Goal: Transaction & Acquisition: Obtain resource

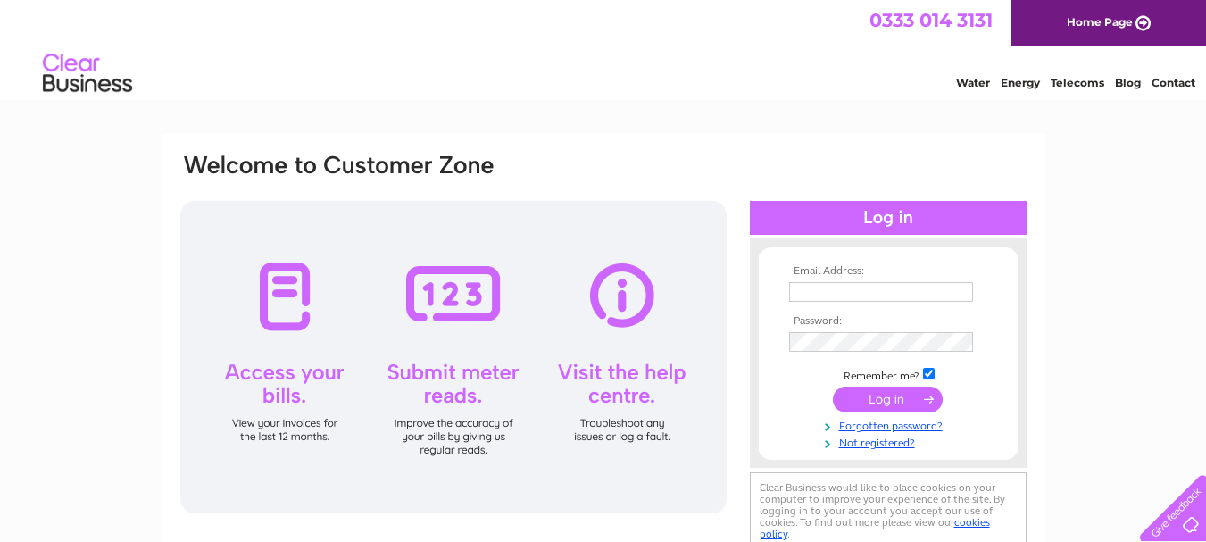
type input "cochraneshs@gmail.com"
click at [891, 404] on input "submit" at bounding box center [888, 399] width 110 height 25
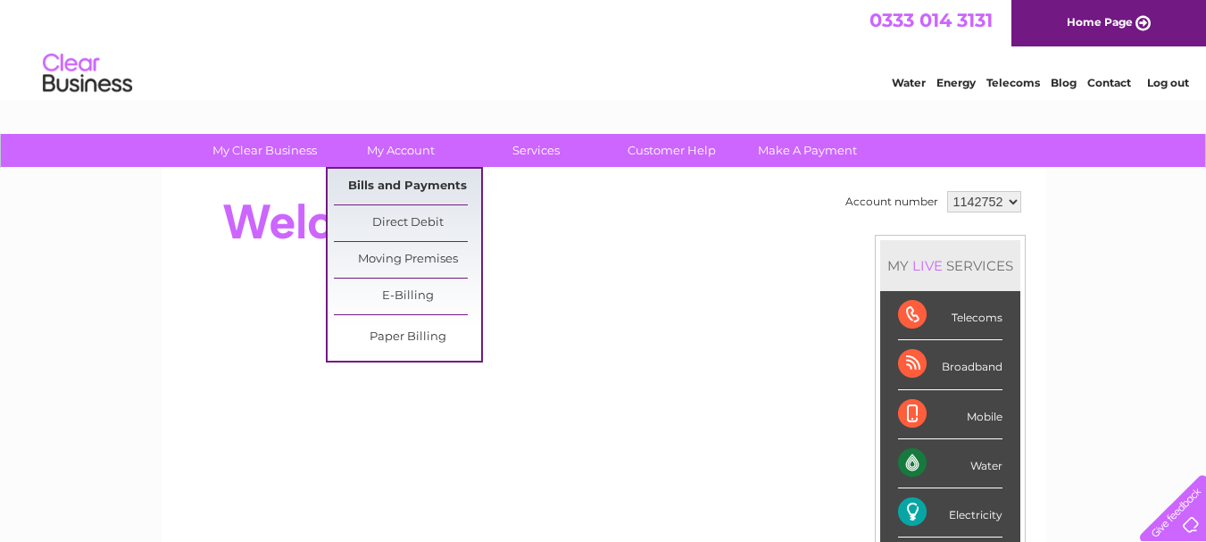
click at [410, 183] on link "Bills and Payments" at bounding box center [407, 187] width 147 height 36
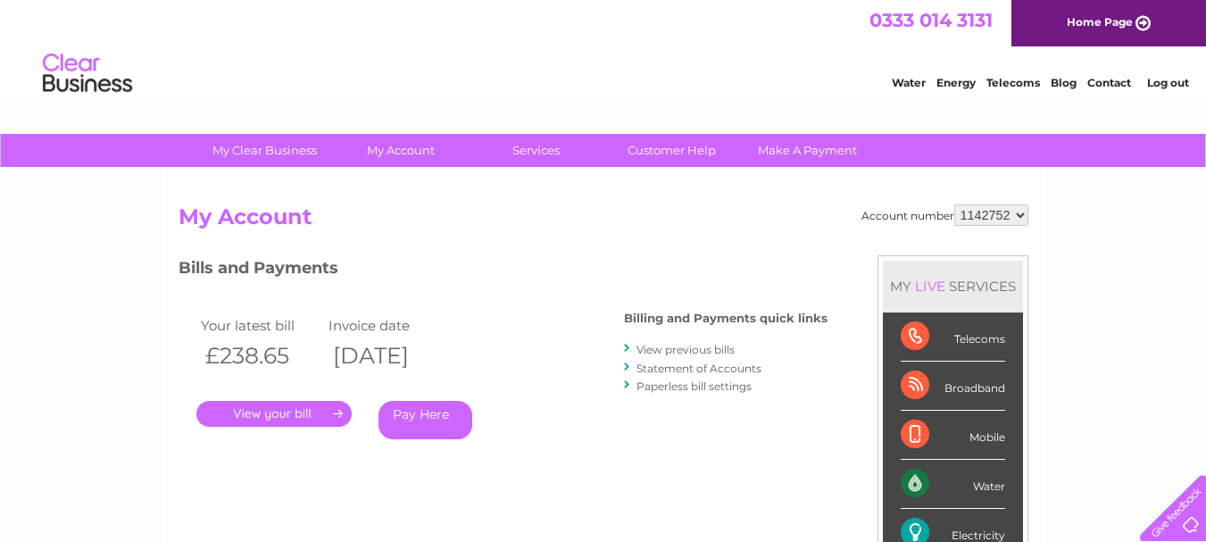
click at [322, 405] on link "." at bounding box center [273, 414] width 155 height 26
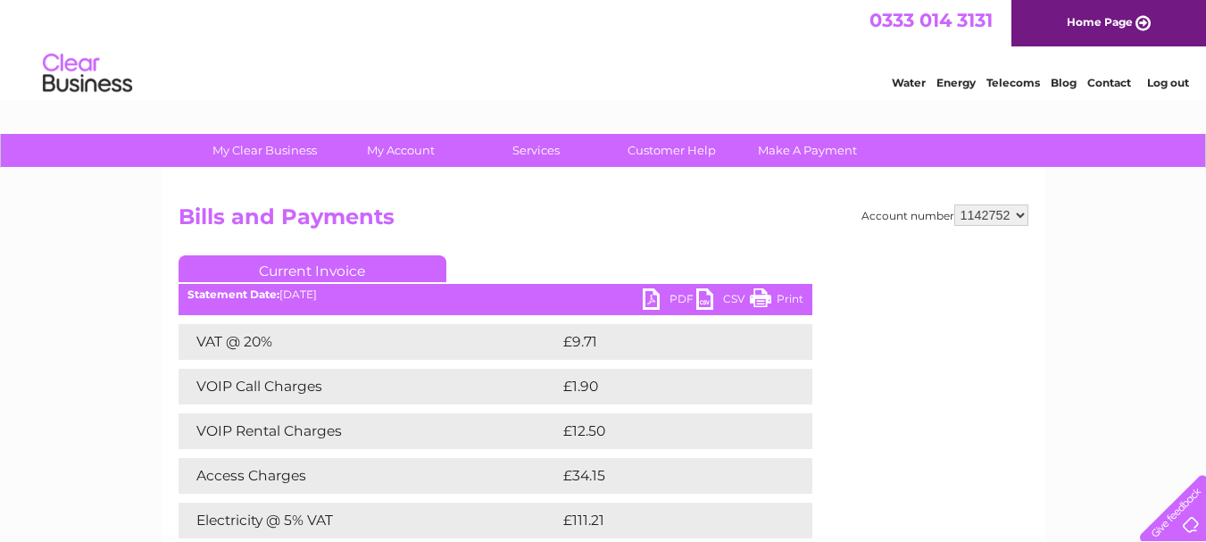
click at [662, 303] on link "PDF" at bounding box center [670, 301] width 54 height 26
